Goal: Find specific page/section: Find specific page/section

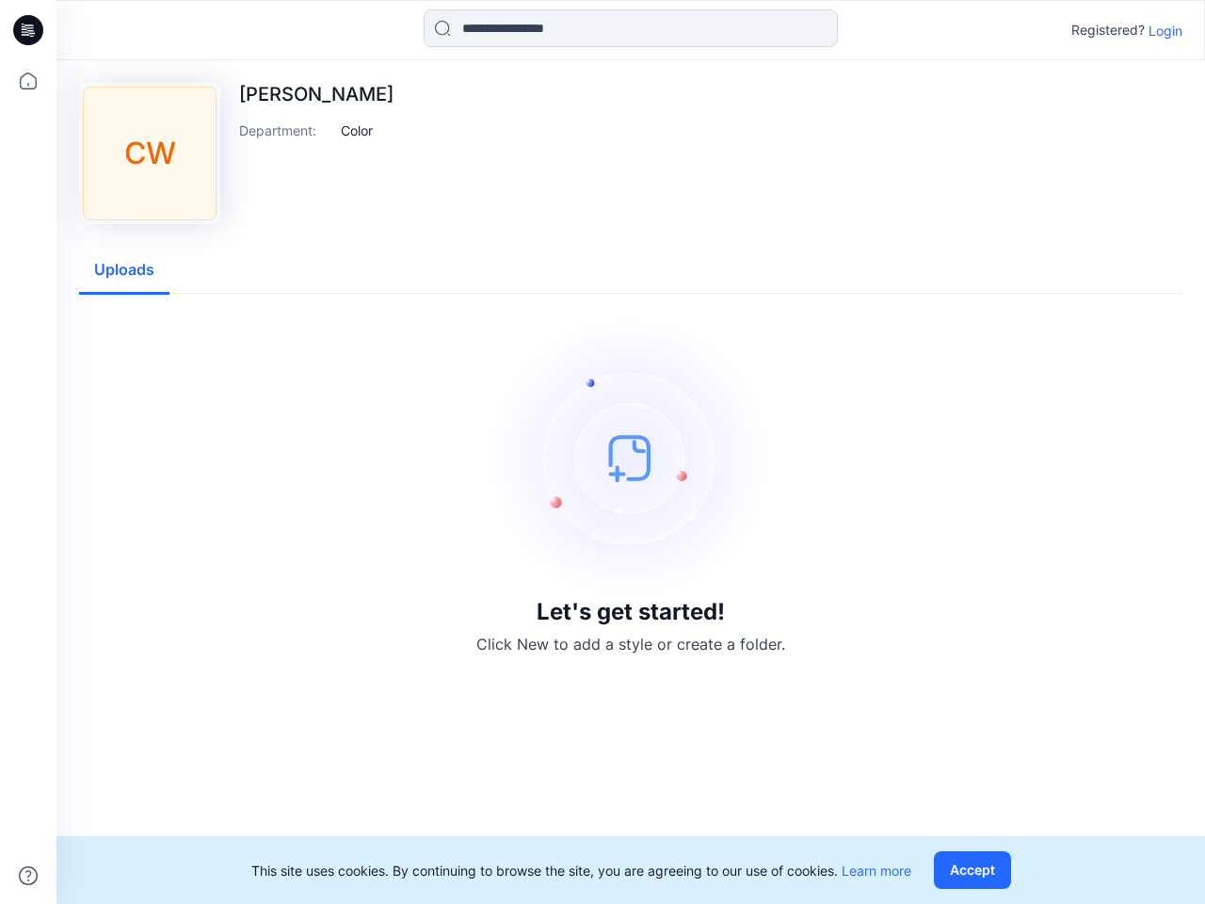
click at [602, 452] on img at bounding box center [630, 457] width 282 height 282
click at [29, 30] on icon at bounding box center [31, 30] width 8 height 1
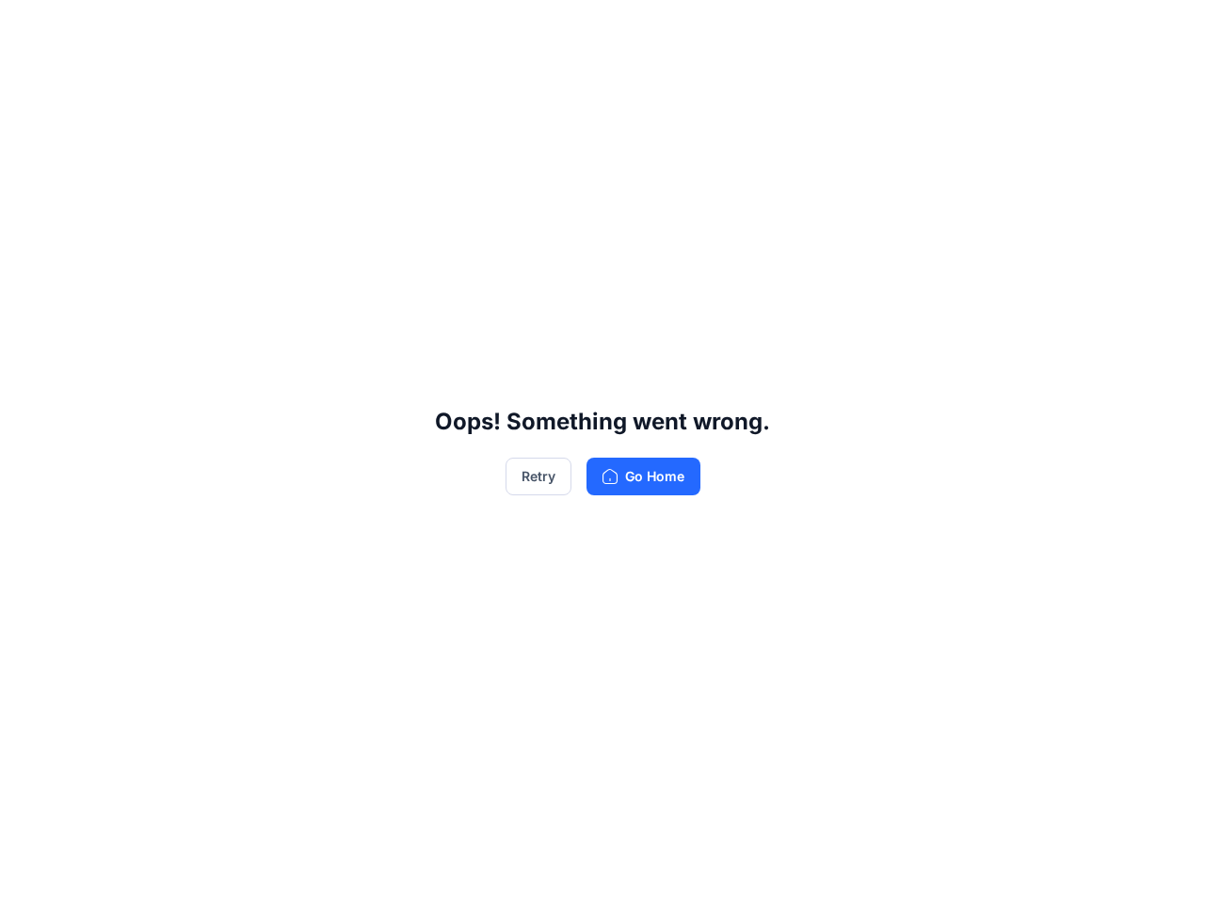
click at [28, 875] on div "Oops! Something went wrong. Retry Go Home" at bounding box center [602, 452] width 1205 height 904
click at [631, 28] on div "Oops! Something went wrong. Retry Go Home" at bounding box center [602, 452] width 1205 height 904
click at [1165, 30] on div "Oops! Something went wrong. Retry Go Home" at bounding box center [602, 452] width 1205 height 904
click at [357, 130] on div "Oops! Something went wrong. Retry Go Home" at bounding box center [602, 452] width 1205 height 904
click at [124, 270] on div "Oops! Something went wrong. Retry Go Home" at bounding box center [602, 452] width 1205 height 904
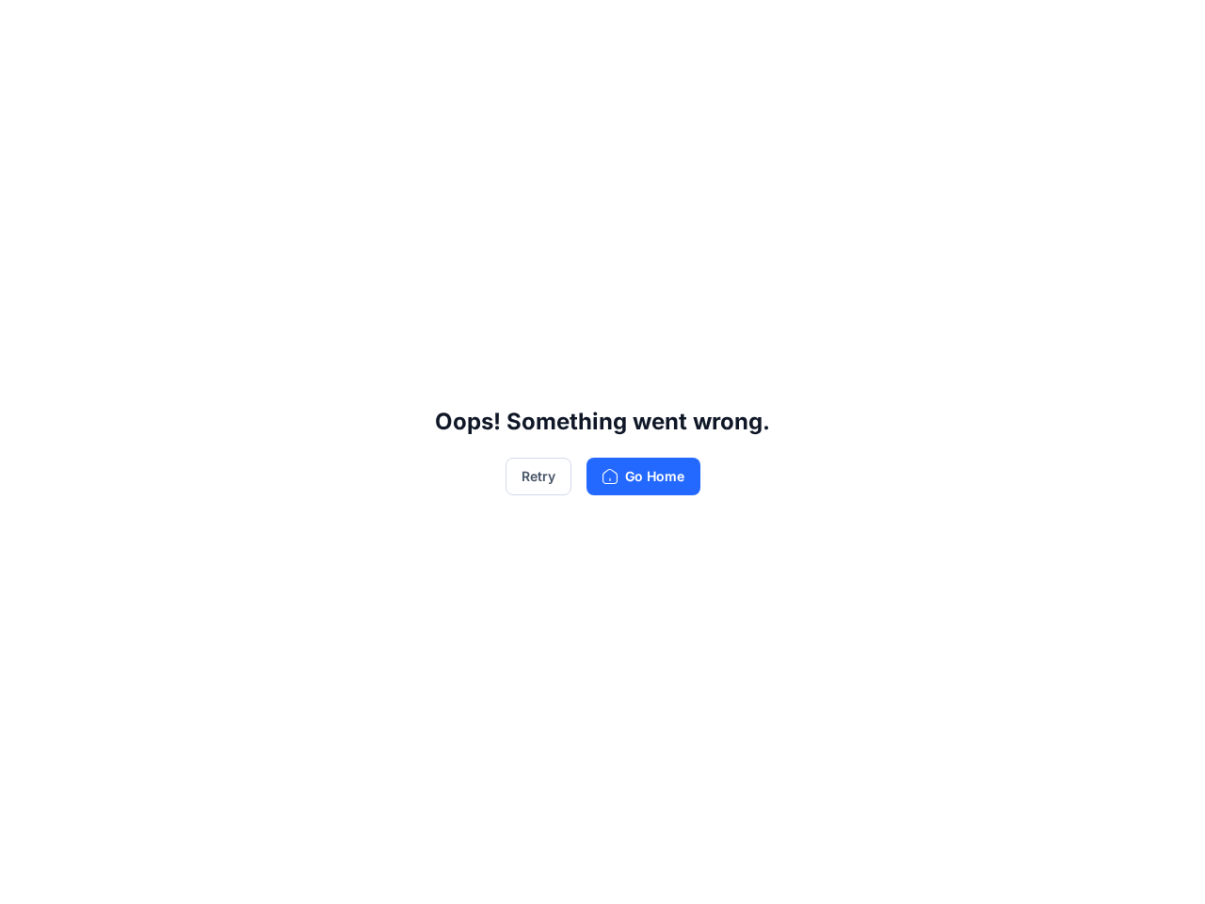
click at [976, 870] on div "Oops! Something went wrong. Retry Go Home" at bounding box center [602, 452] width 1205 height 904
